Goal: Task Accomplishment & Management: Use online tool/utility

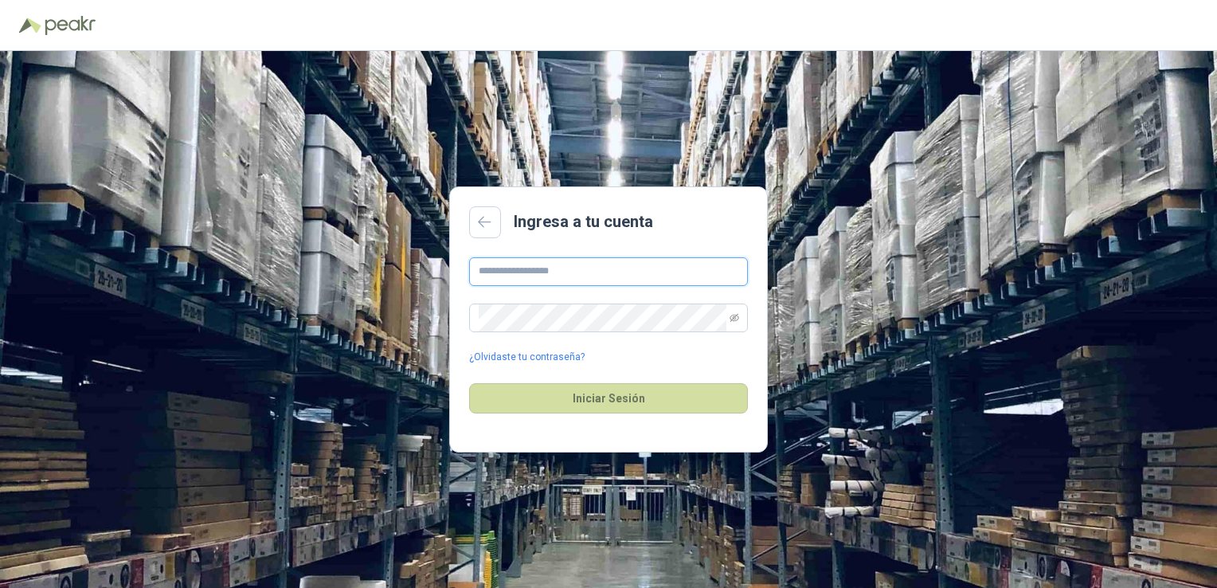
click at [558, 279] on input "text" at bounding box center [608, 271] width 279 height 29
paste input "**********"
type input "**********"
click at [654, 400] on button "Iniciar Sesión" at bounding box center [608, 398] width 279 height 30
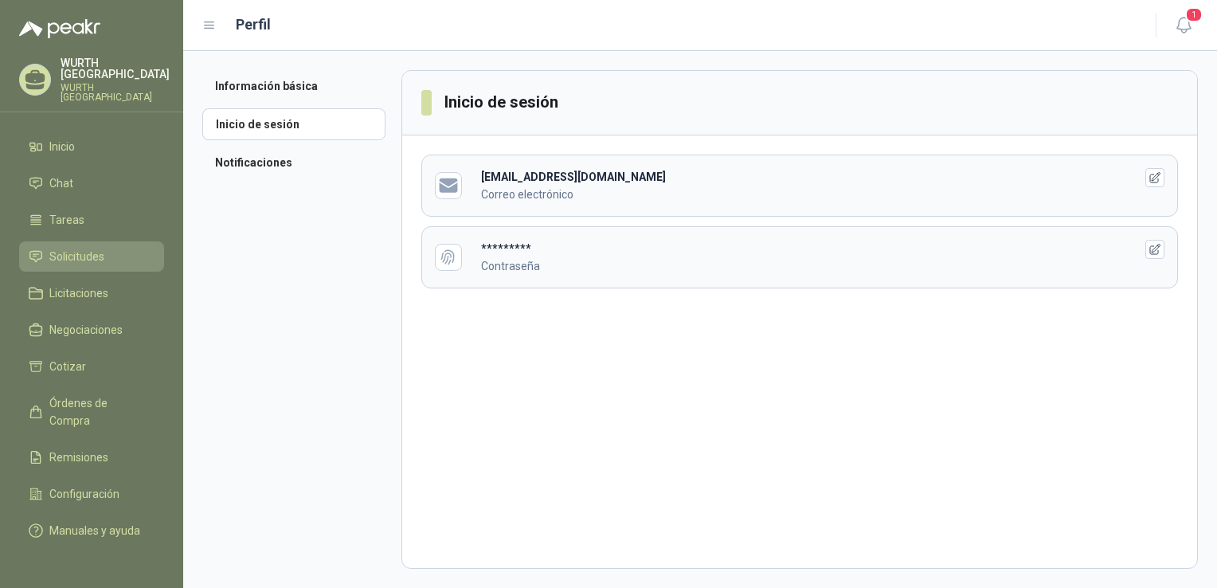
click at [89, 248] on span "Solicitudes" at bounding box center [76, 257] width 55 height 18
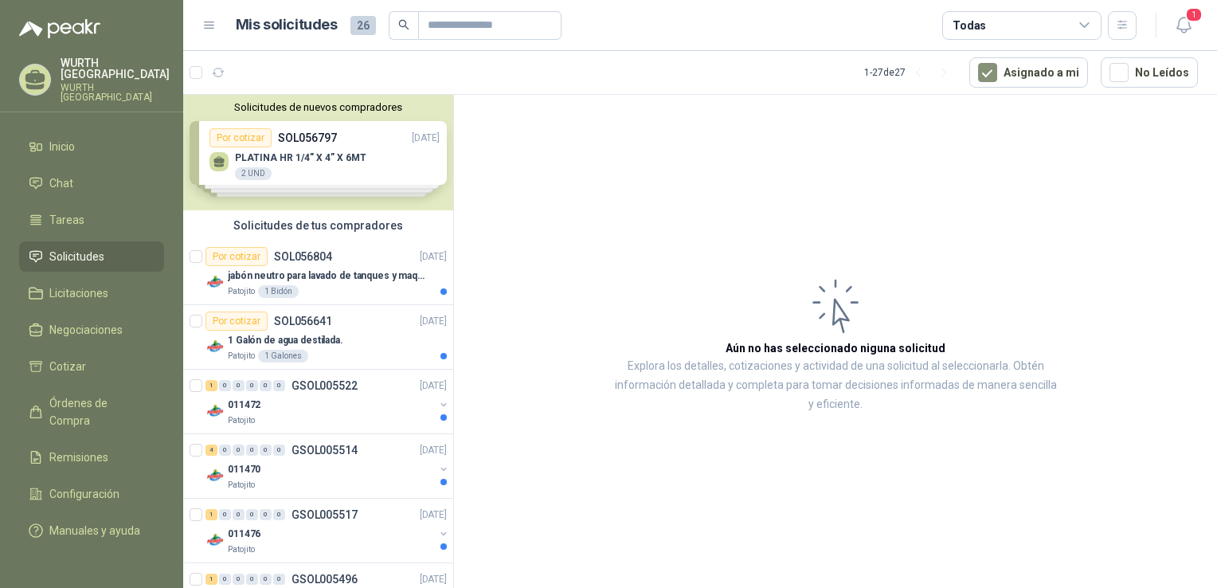
click at [312, 177] on div "Solicitudes de nuevos compradores Por cotizar SOL056797 [DATE] PLATINA HR 1/4” …" at bounding box center [318, 152] width 270 height 115
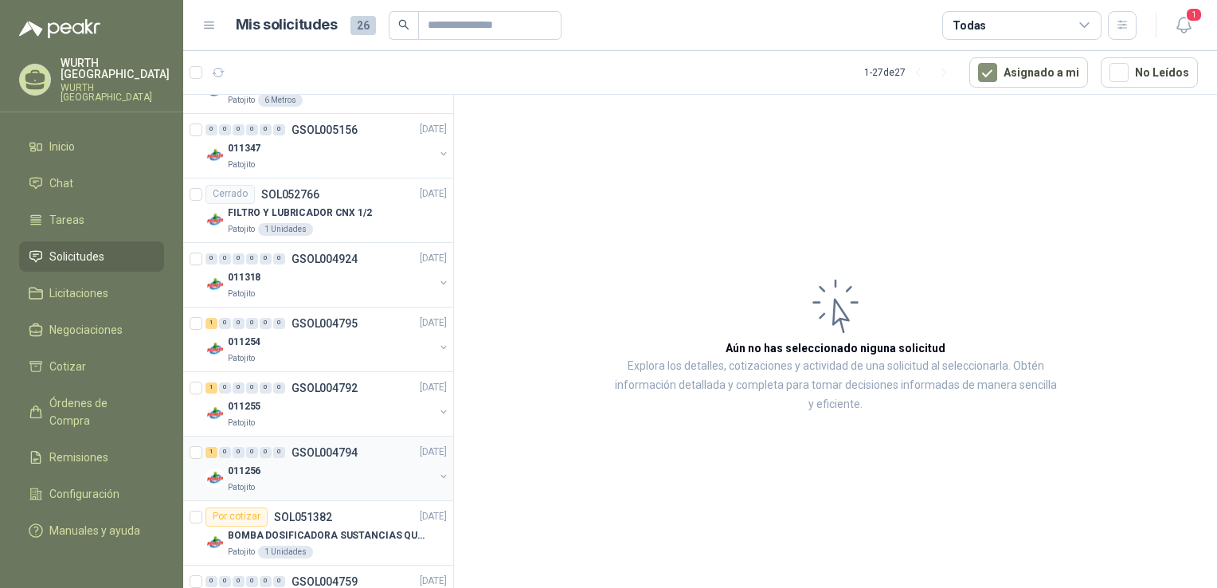
scroll to position [1682, 0]
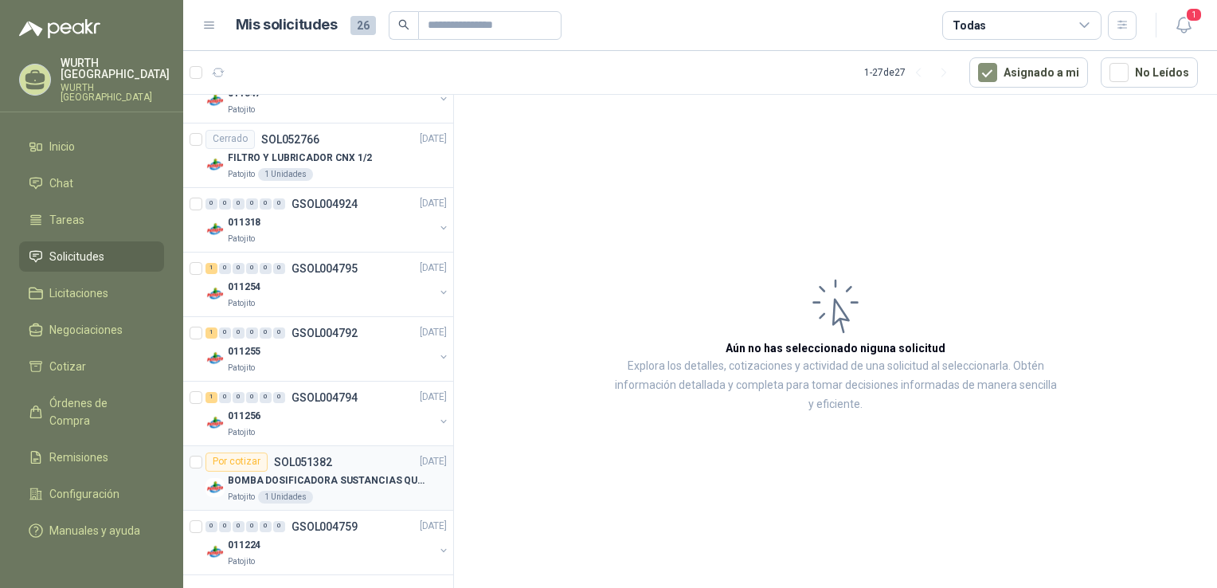
click at [335, 486] on div "BOMBA DOSIFICADORA SUSTANCIAS QUIMICAS" at bounding box center [337, 481] width 219 height 19
click at [323, 466] on div "Por cotizar SOL051382" at bounding box center [268, 461] width 127 height 19
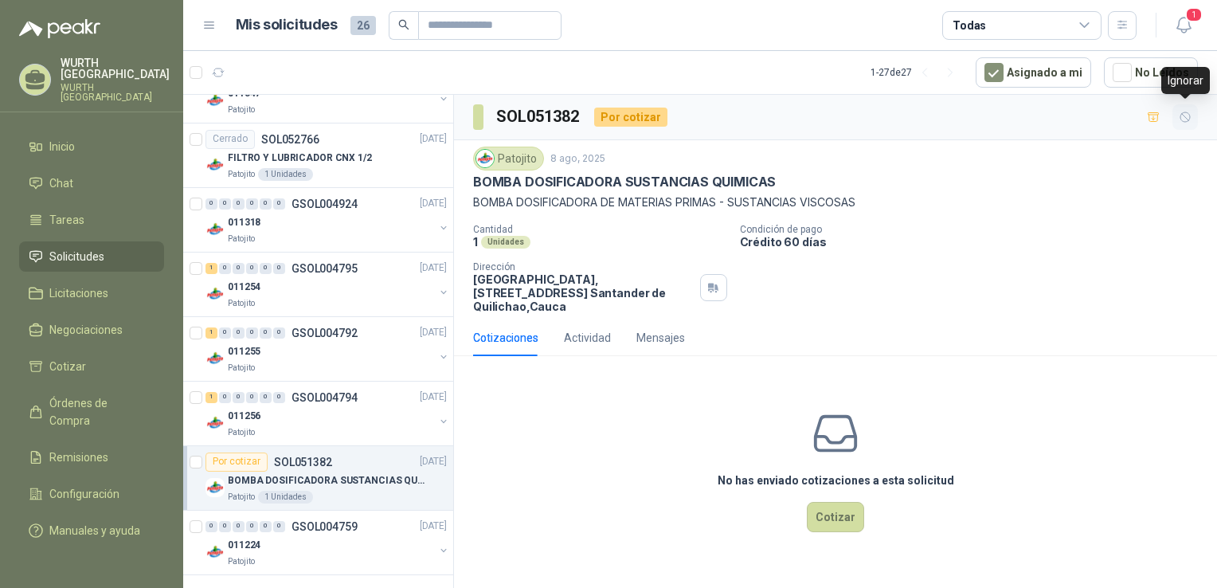
click at [1181, 117] on icon "button" at bounding box center [1186, 118] width 14 height 14
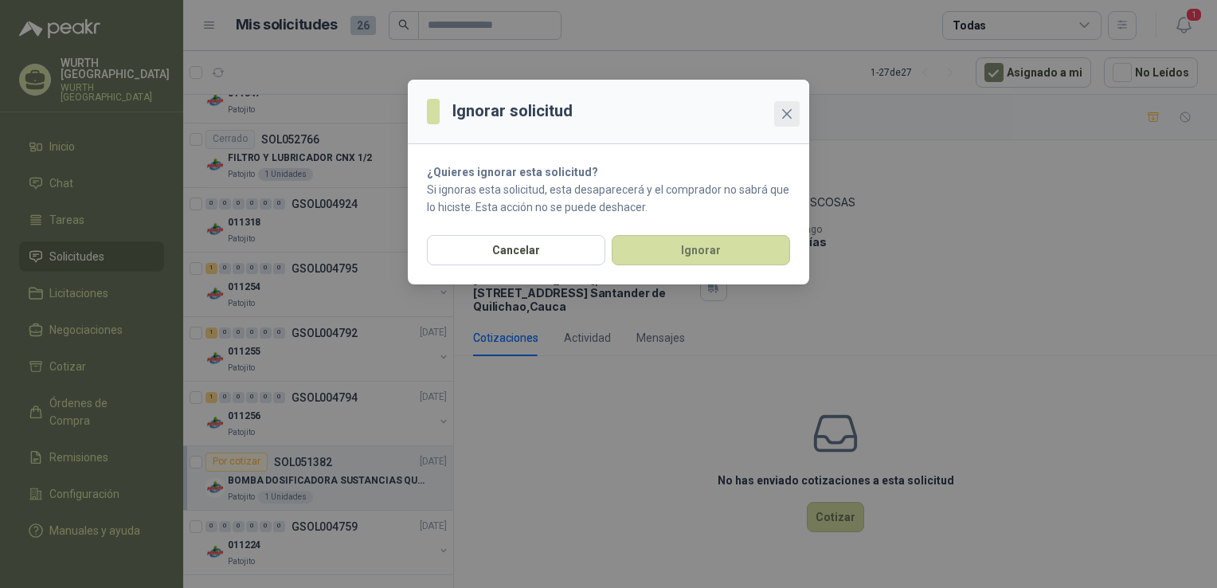
click at [787, 116] on icon "close" at bounding box center [787, 114] width 13 height 13
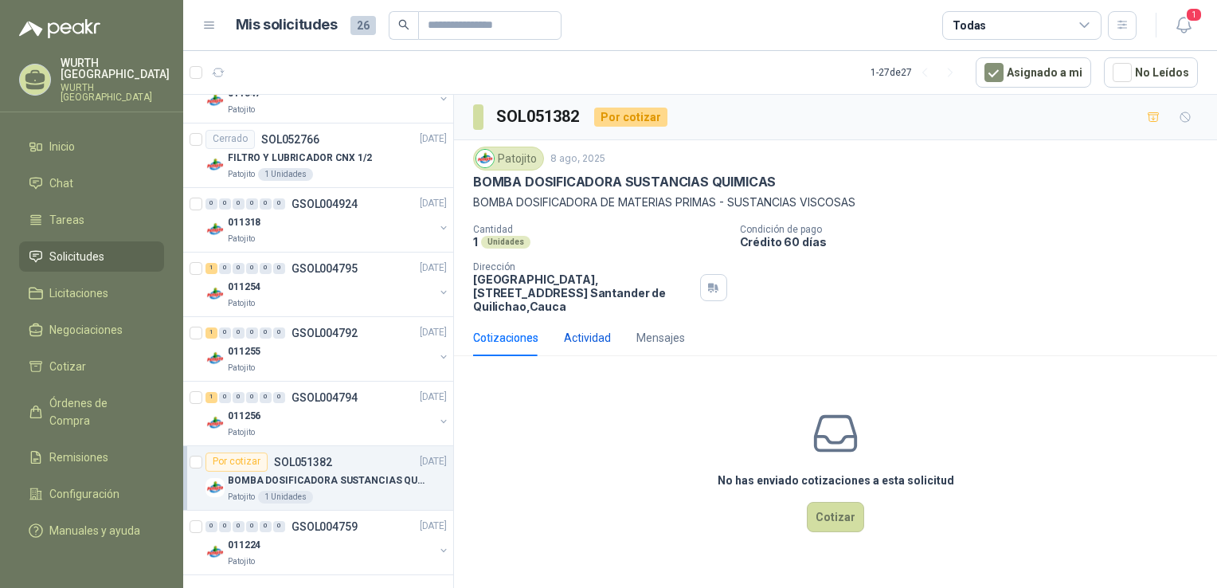
click at [585, 339] on div "Actividad" at bounding box center [587, 338] width 47 height 18
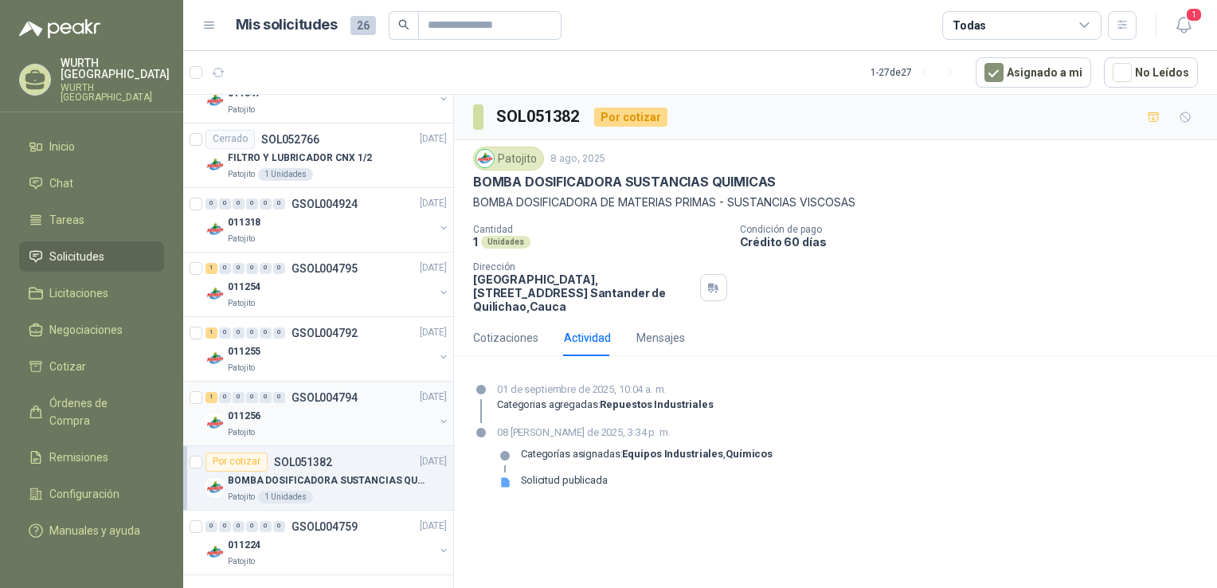
click at [290, 415] on div "011256" at bounding box center [331, 416] width 206 height 19
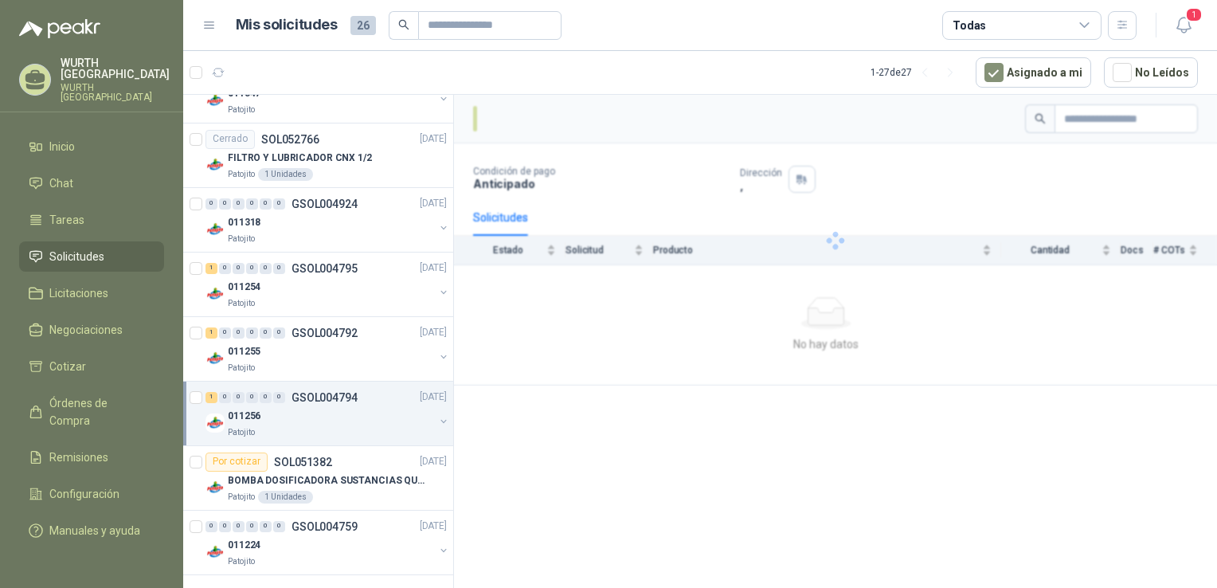
click at [228, 410] on p "011256" at bounding box center [244, 416] width 33 height 15
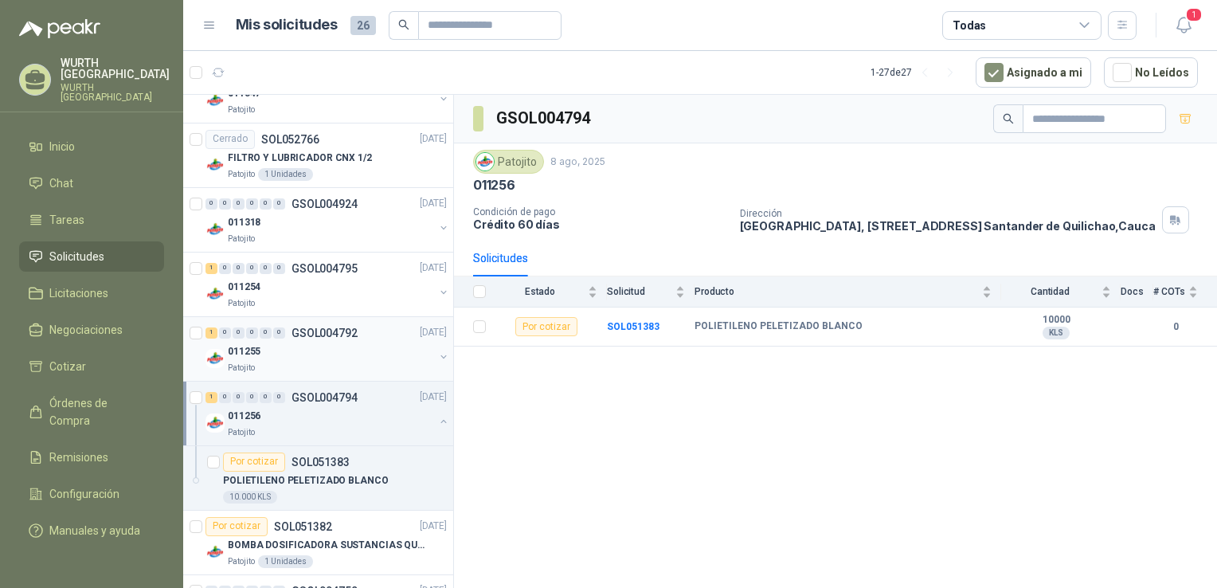
click at [242, 348] on p "011255" at bounding box center [244, 351] width 33 height 15
click at [241, 290] on p "011254" at bounding box center [244, 287] width 33 height 15
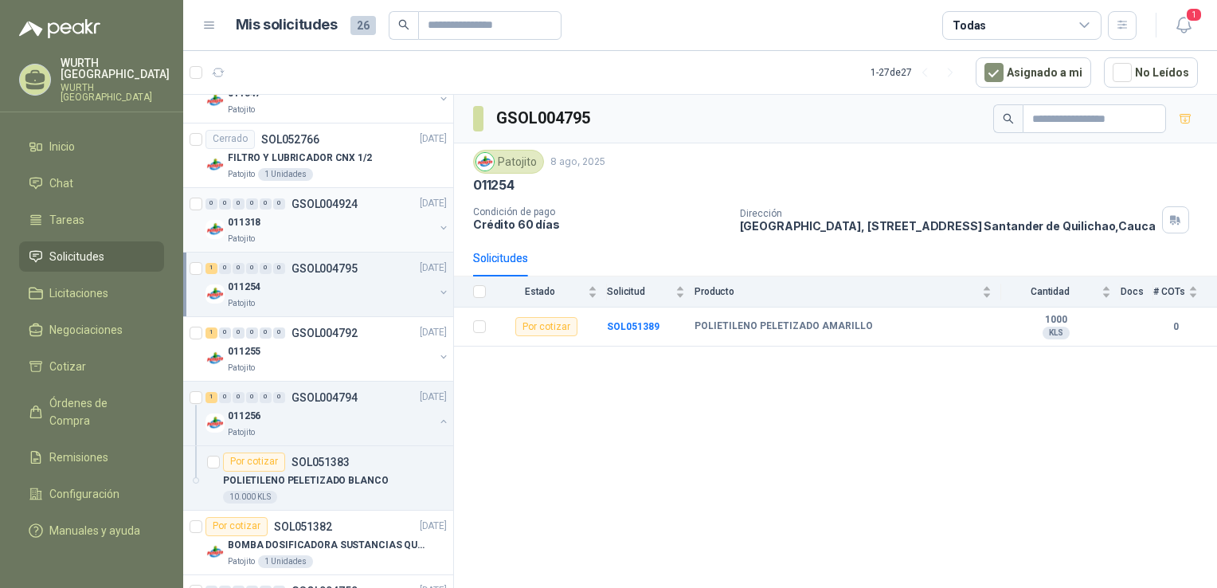
click at [252, 220] on p "011318" at bounding box center [244, 222] width 33 height 15
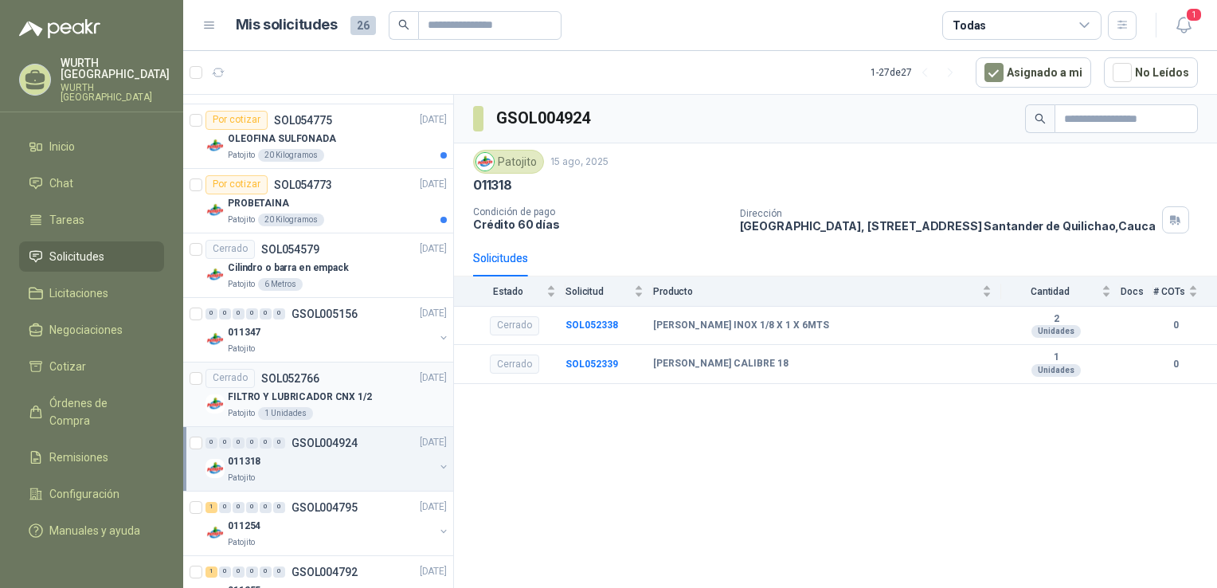
scroll to position [1443, 0]
click at [311, 394] on p "FILTRO Y LUBRICADOR CNX 1/2" at bounding box center [300, 396] width 144 height 15
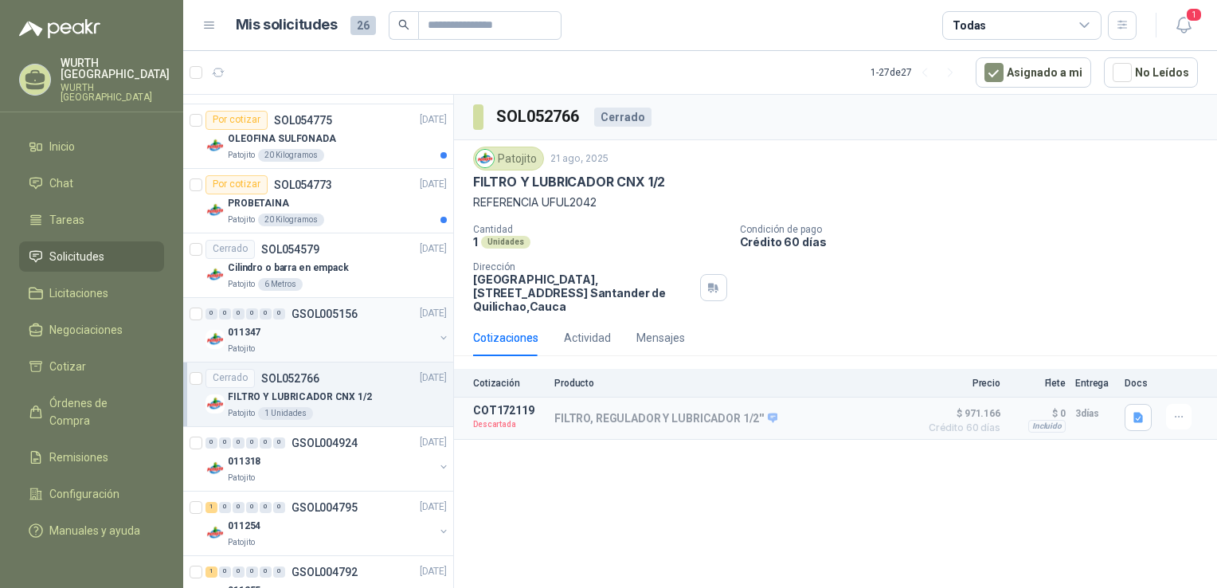
click at [295, 324] on div "011347" at bounding box center [331, 332] width 206 height 19
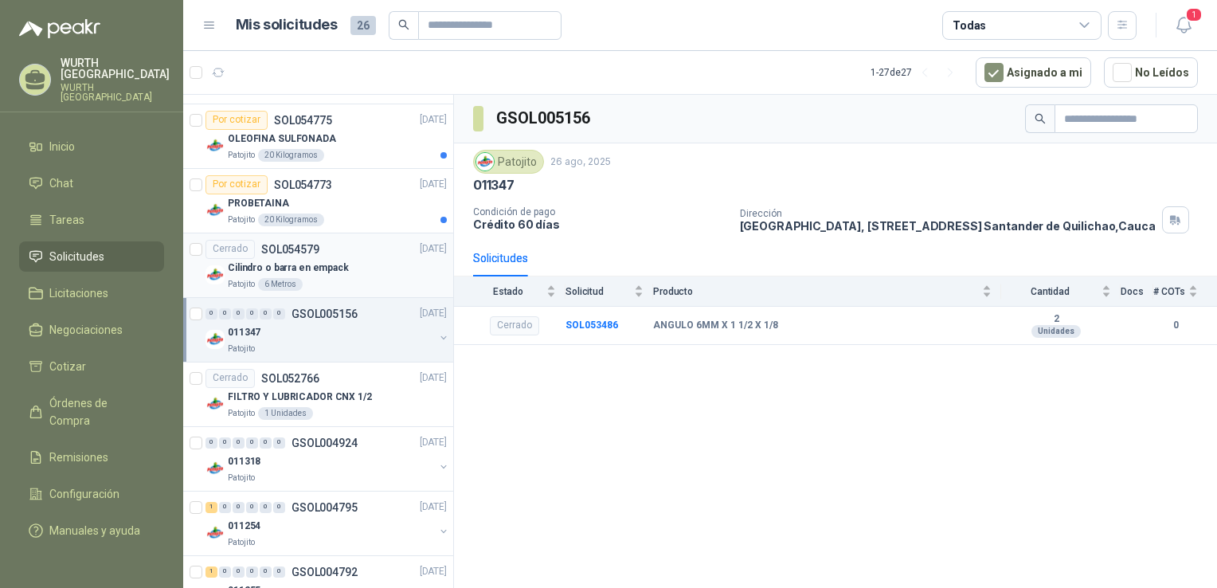
click at [303, 272] on div "Cilindro o barra en empack" at bounding box center [337, 268] width 219 height 19
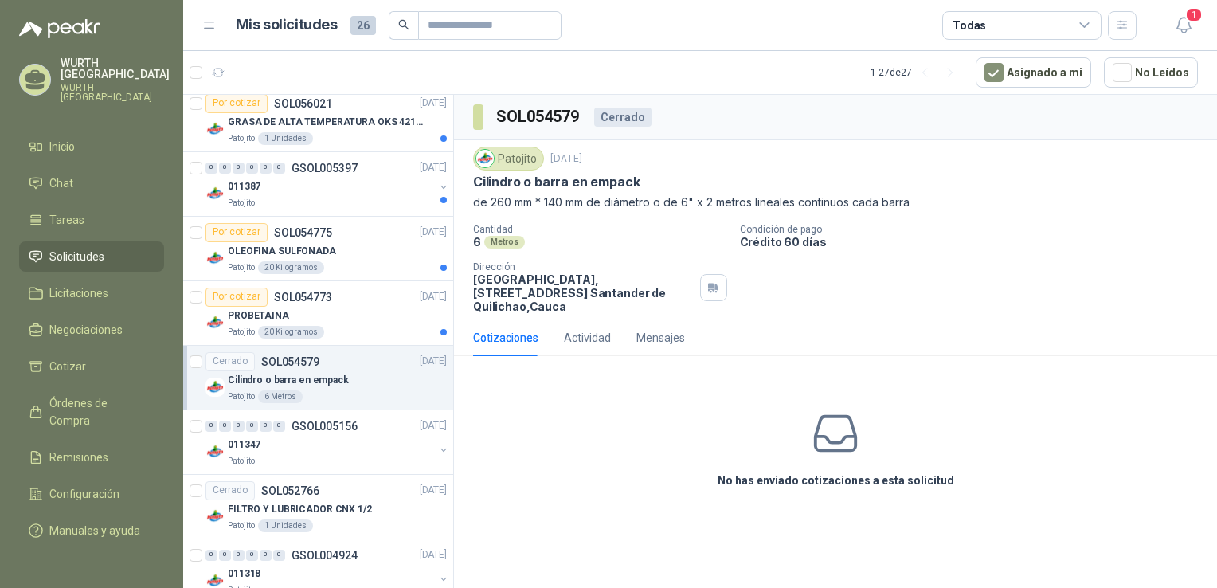
scroll to position [1284, 0]
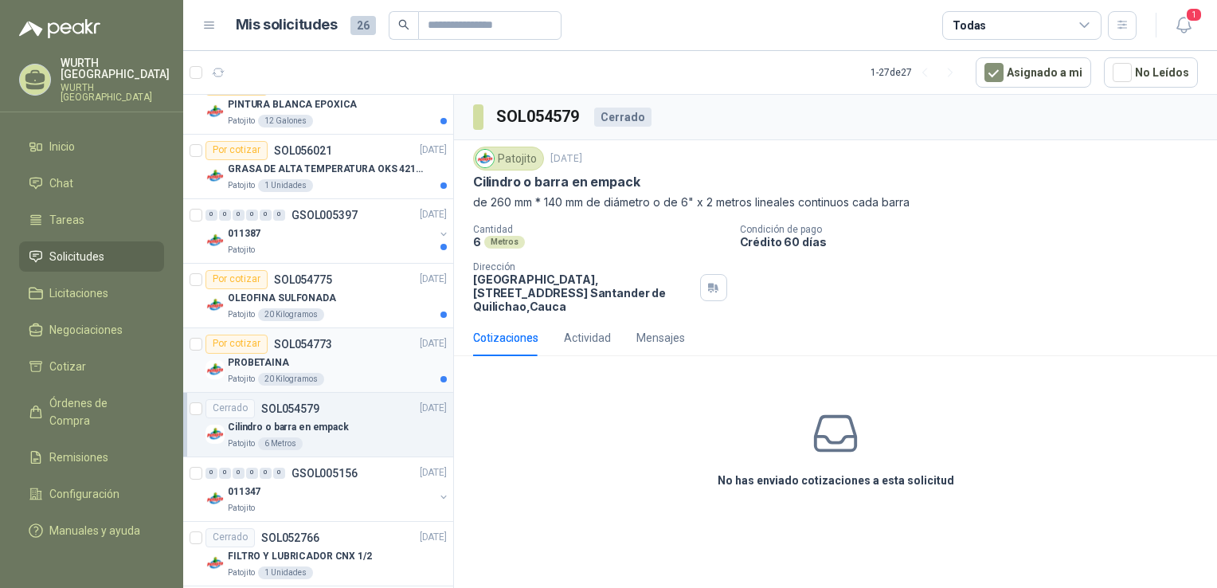
click at [298, 360] on div "PROBETAINA" at bounding box center [337, 363] width 219 height 19
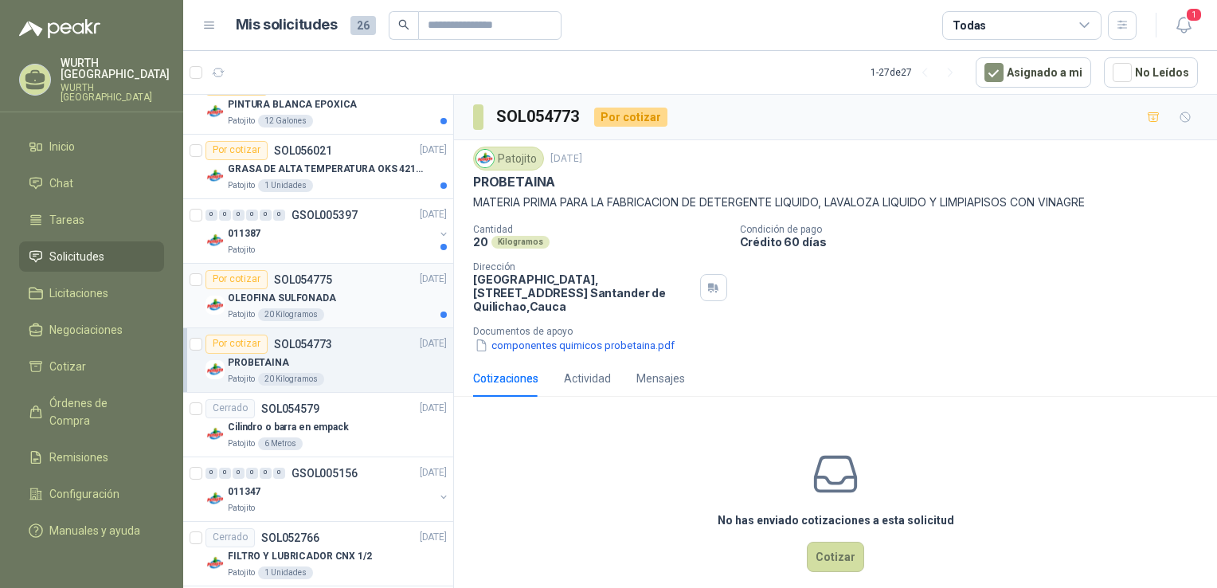
click at [303, 299] on p "OLEOFINA SULFONADA" at bounding box center [282, 298] width 108 height 15
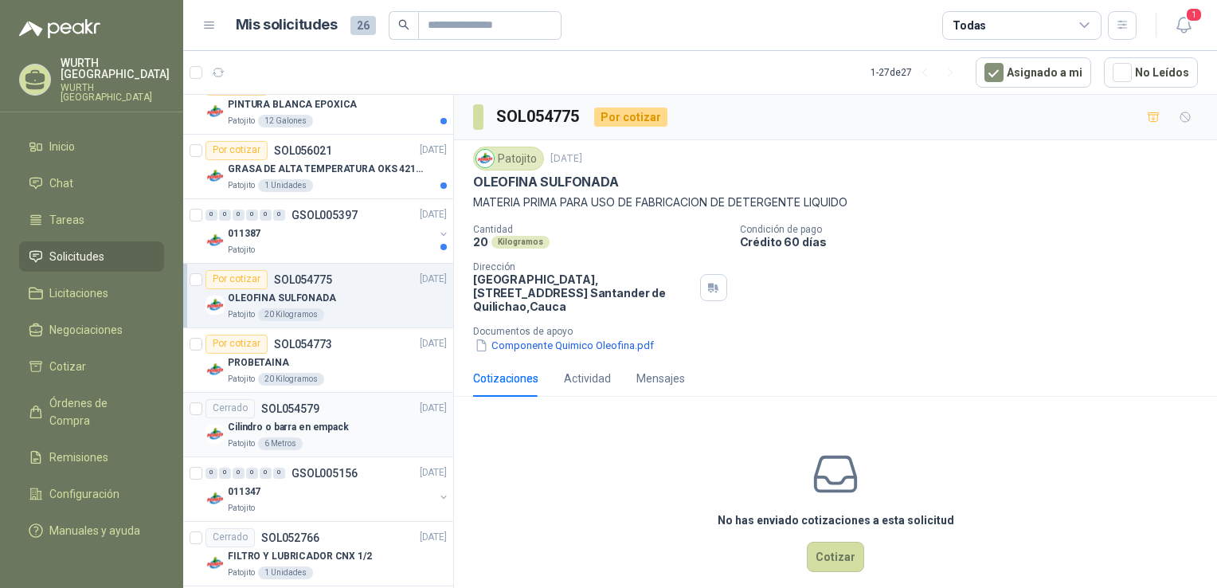
scroll to position [1125, 0]
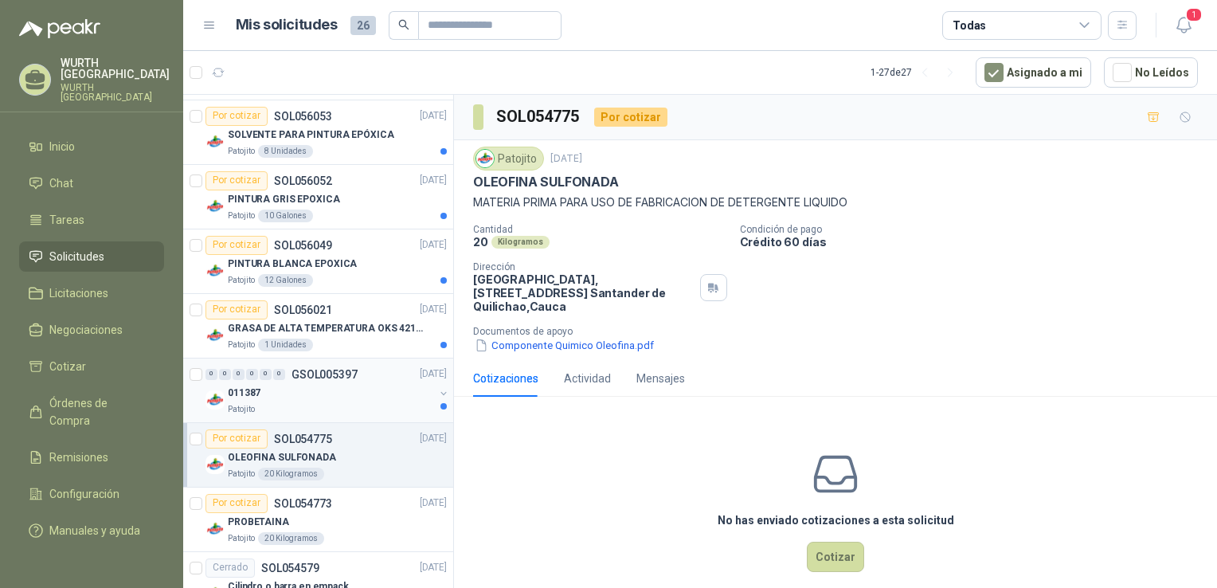
click at [297, 387] on div "011387" at bounding box center [331, 393] width 206 height 19
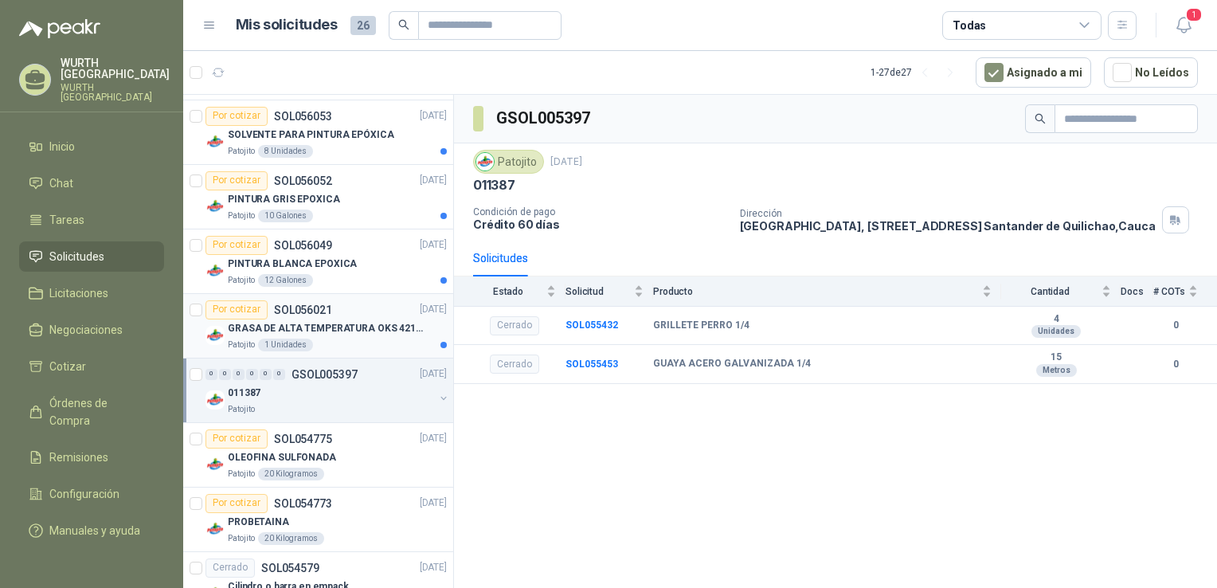
click at [296, 330] on p "GRASA DE ALTA TEMPERATURA OKS 4210 X 5 KG" at bounding box center [327, 328] width 198 height 15
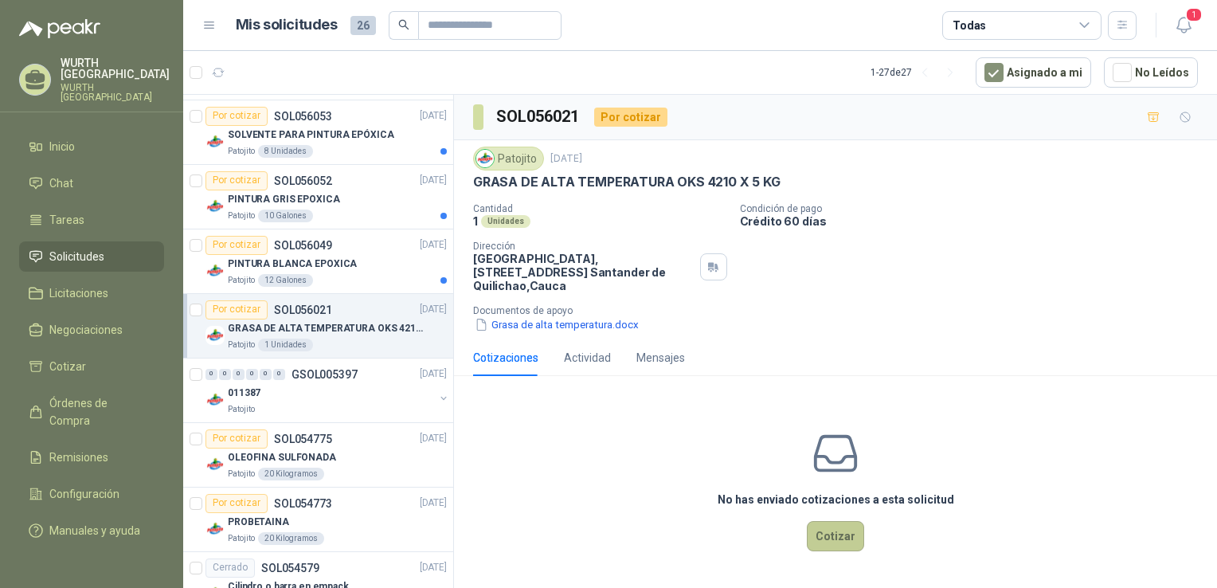
click at [845, 538] on button "Cotizar" at bounding box center [835, 536] width 57 height 30
